Goal: Find specific page/section: Find specific page/section

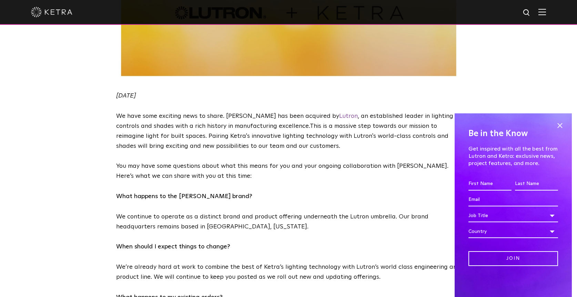
scroll to position [73, 0]
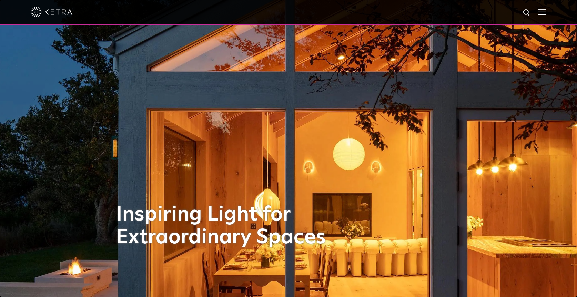
click at [545, 14] on img at bounding box center [542, 12] width 8 height 7
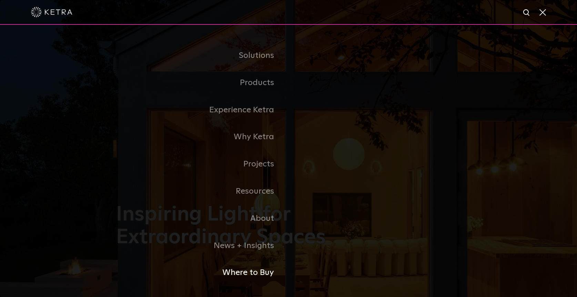
click at [253, 271] on link "Where to Buy" at bounding box center [202, 272] width 172 height 27
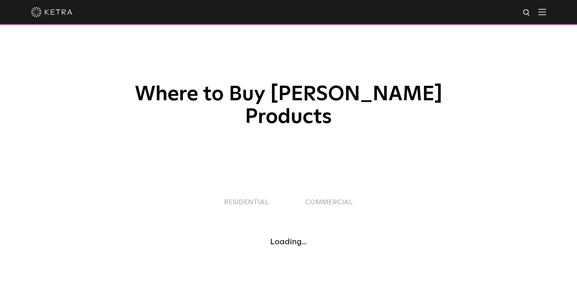
scroll to position [6, 0]
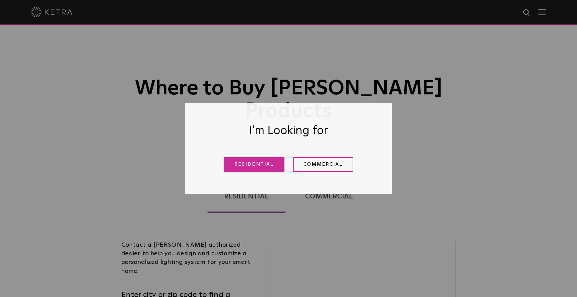
click at [253, 169] on link "Residential" at bounding box center [254, 164] width 60 height 15
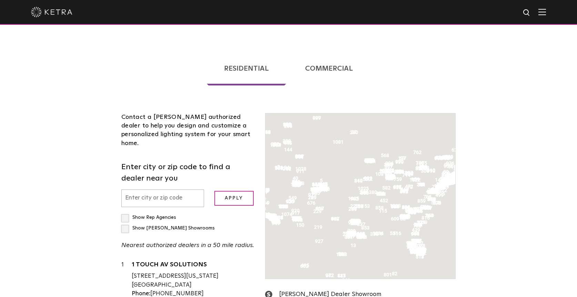
scroll to position [176, 0]
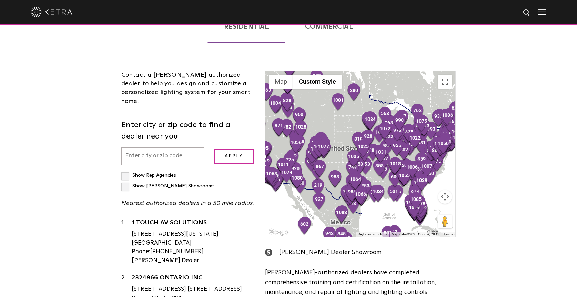
click at [168, 148] on input "text" at bounding box center [162, 157] width 83 height 18
type input "dallas"
click at [232, 149] on input "Apply" at bounding box center [233, 156] width 39 height 15
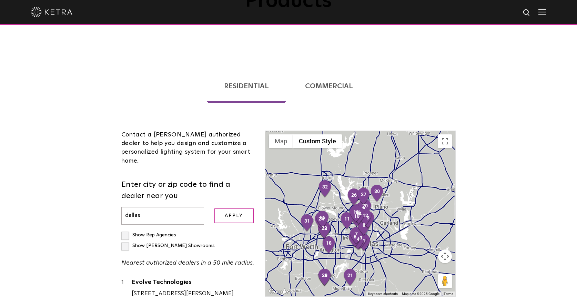
scroll to position [84, 0]
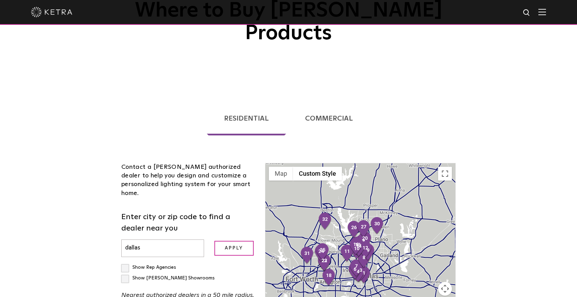
click at [63, 13] on img at bounding box center [51, 12] width 41 height 10
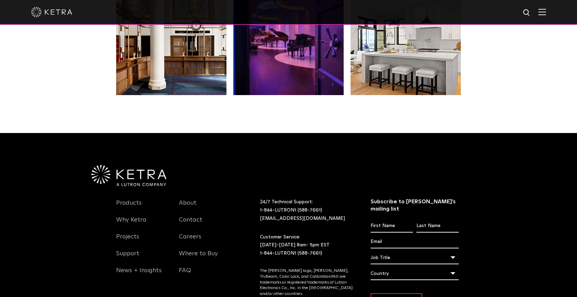
scroll to position [1448, 0]
